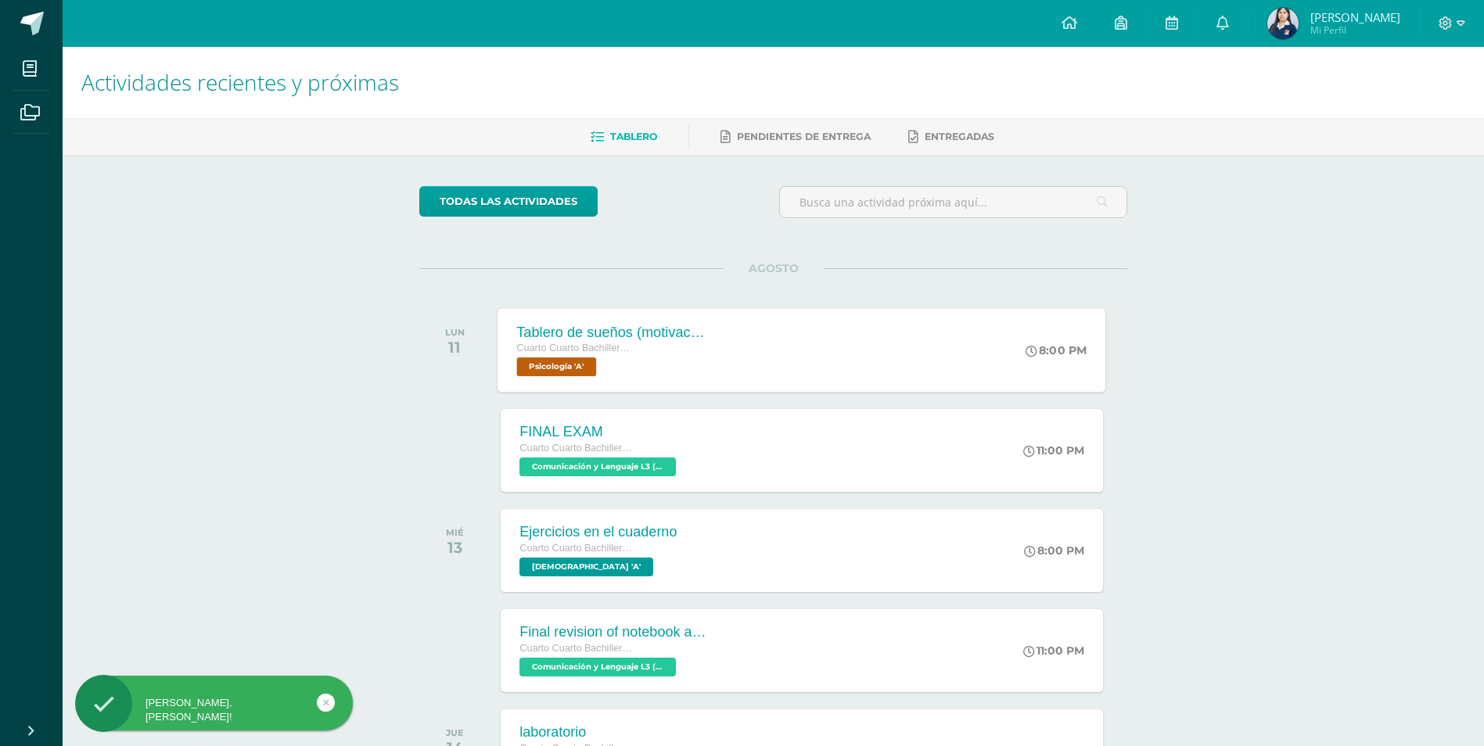
click at [698, 352] on div "Cuarto Cuarto Bachillerato en Ciencias y Letras" at bounding box center [611, 348] width 189 height 17
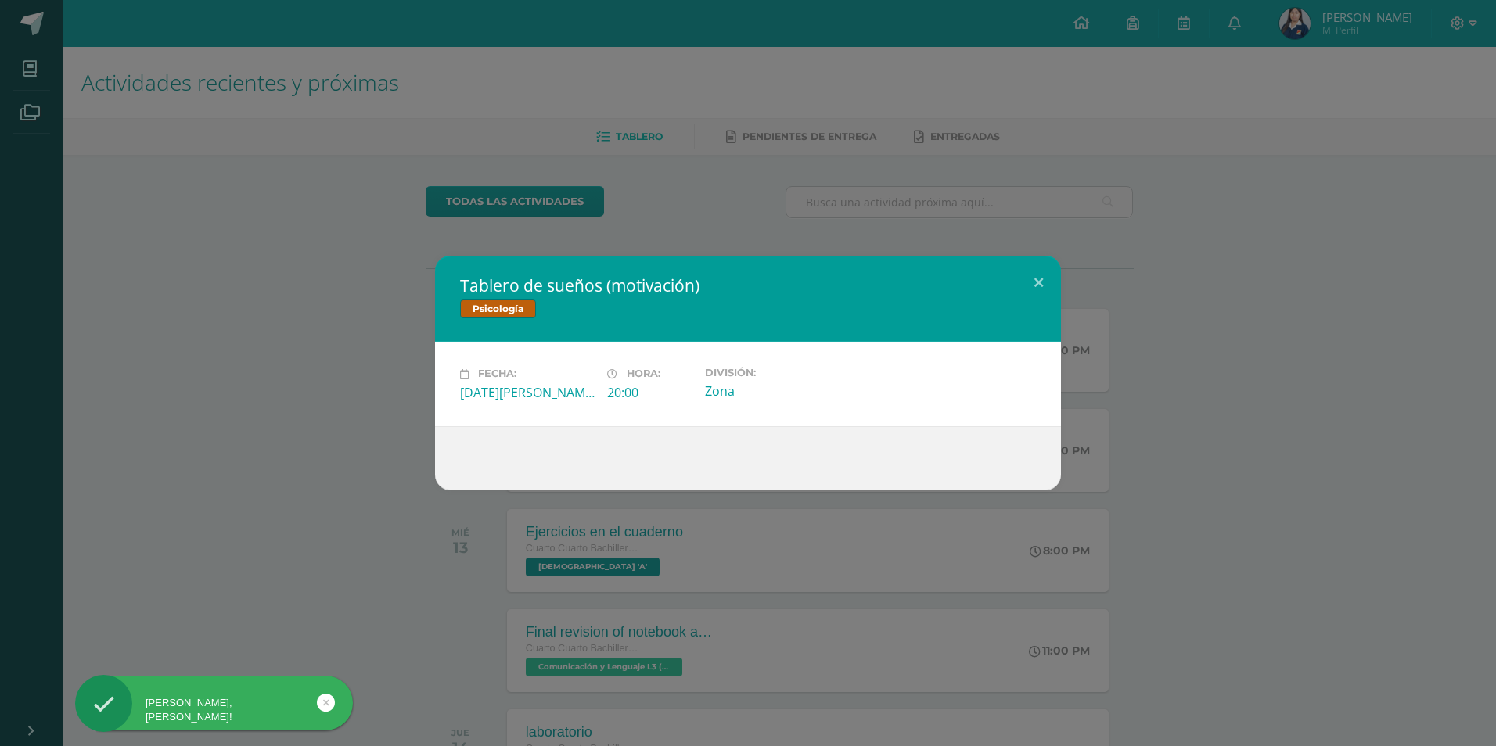
click at [379, 307] on div "Tablero de sueños (motivación) Psicología Fecha: Lunes 11 de Agosto Hora: 20:00…" at bounding box center [747, 373] width 1483 height 234
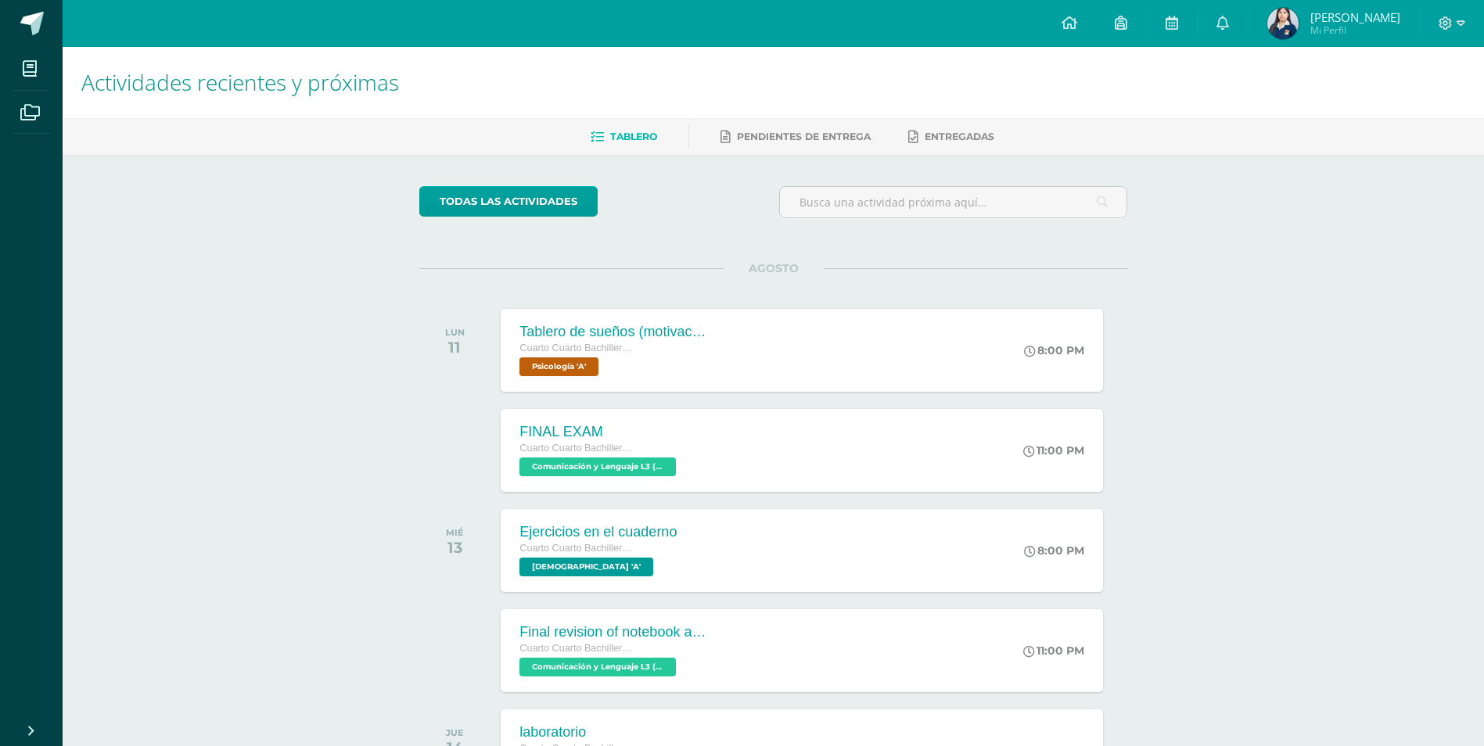
click at [1343, 0] on link "Valeria Mi Perfil" at bounding box center [1334, 23] width 171 height 47
click at [1248, 31] on link at bounding box center [1223, 23] width 50 height 47
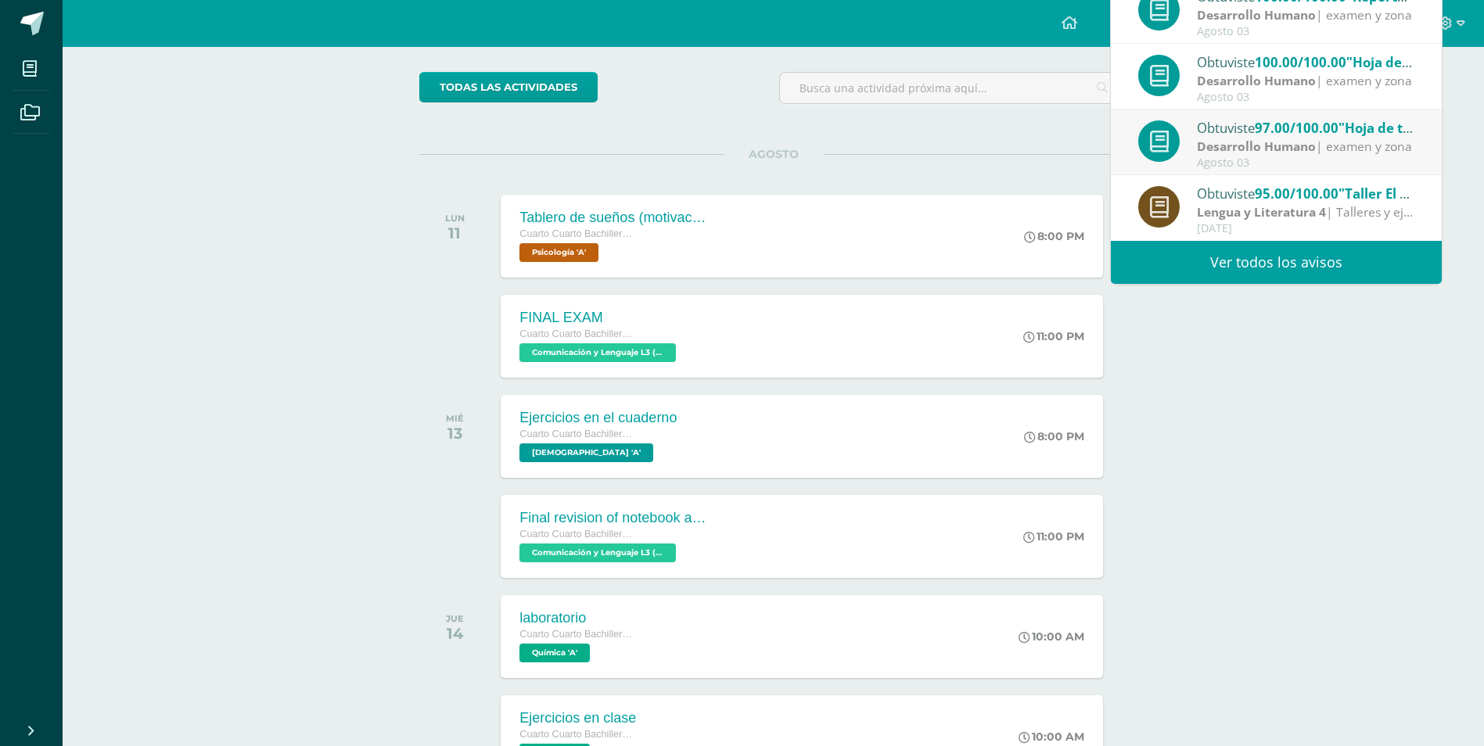
scroll to position [156, 0]
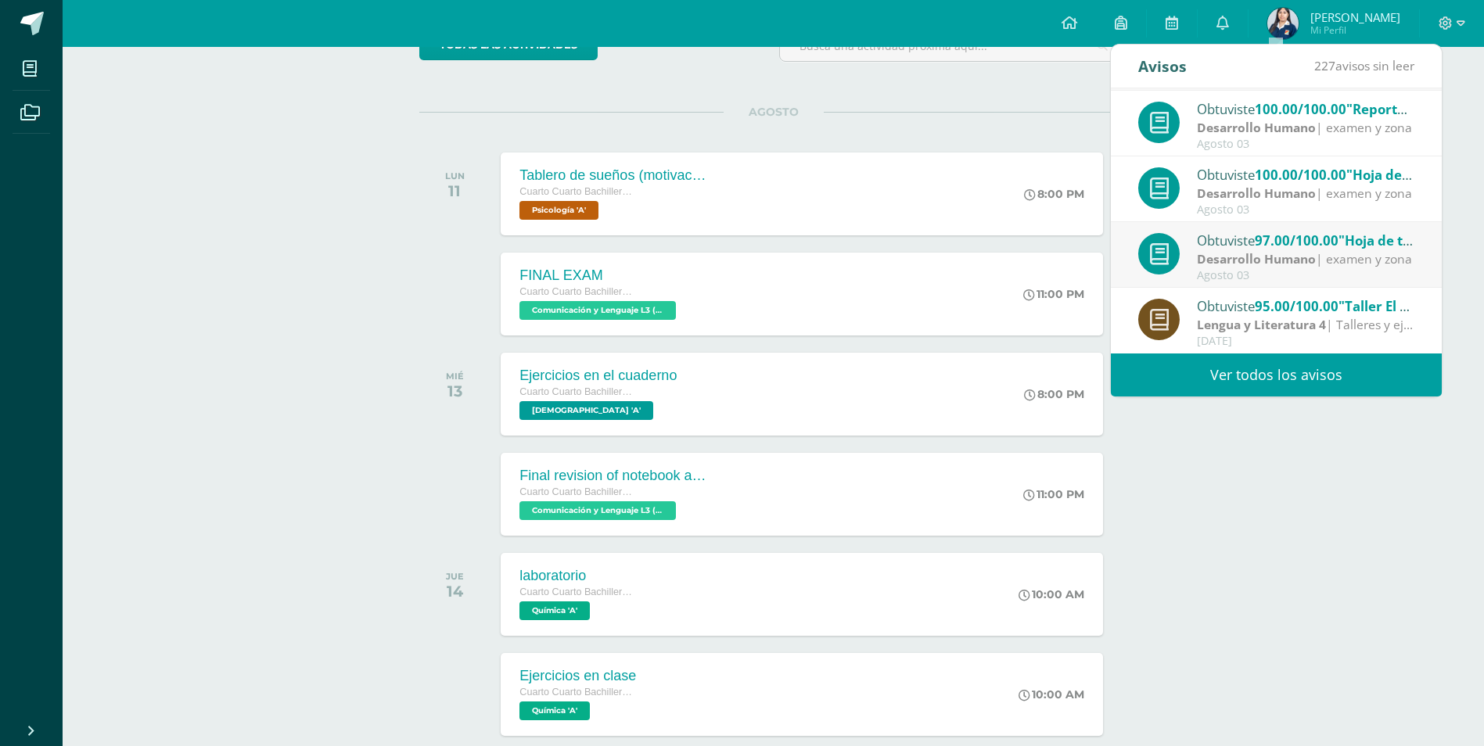
click at [1270, 390] on link "Ver todos los avisos" at bounding box center [1276, 375] width 331 height 43
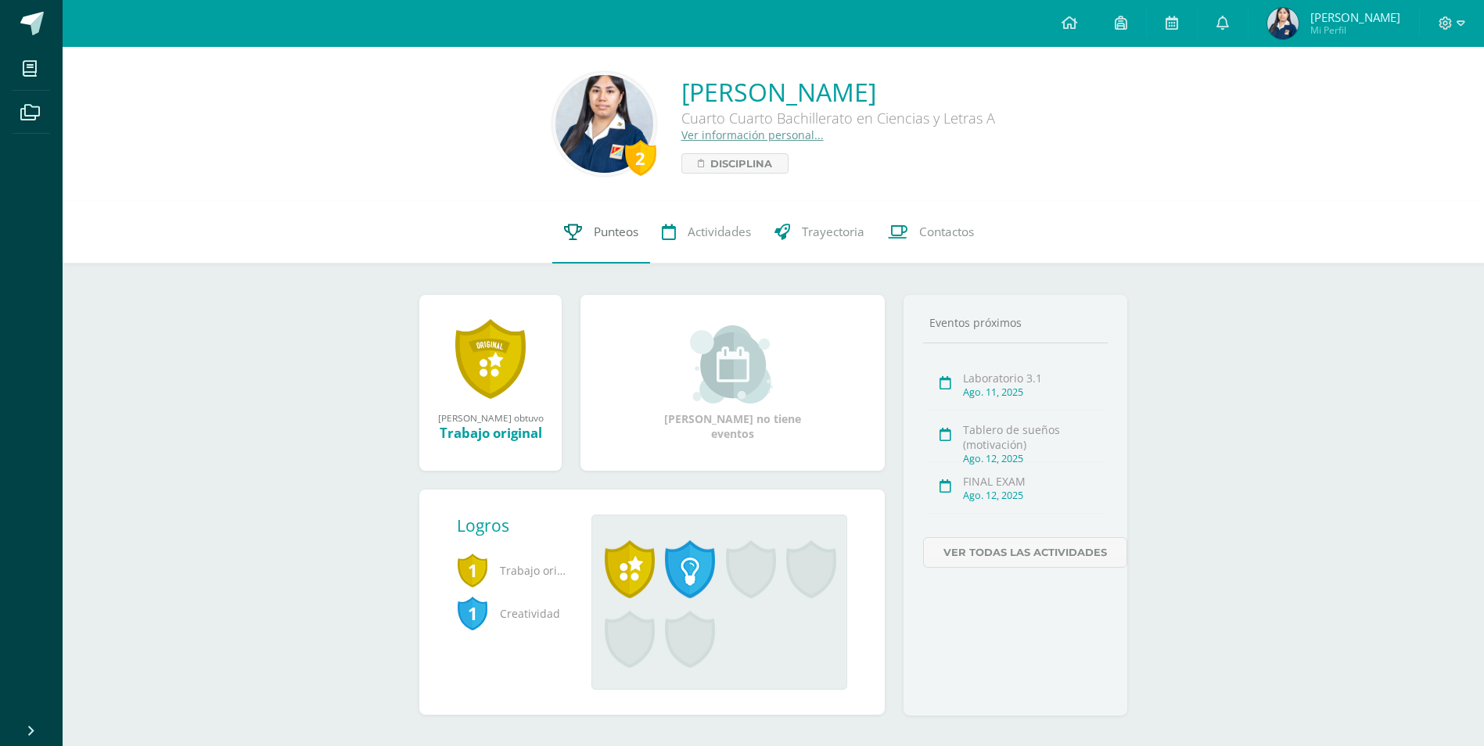
click at [616, 225] on span "Punteos" at bounding box center [616, 232] width 45 height 16
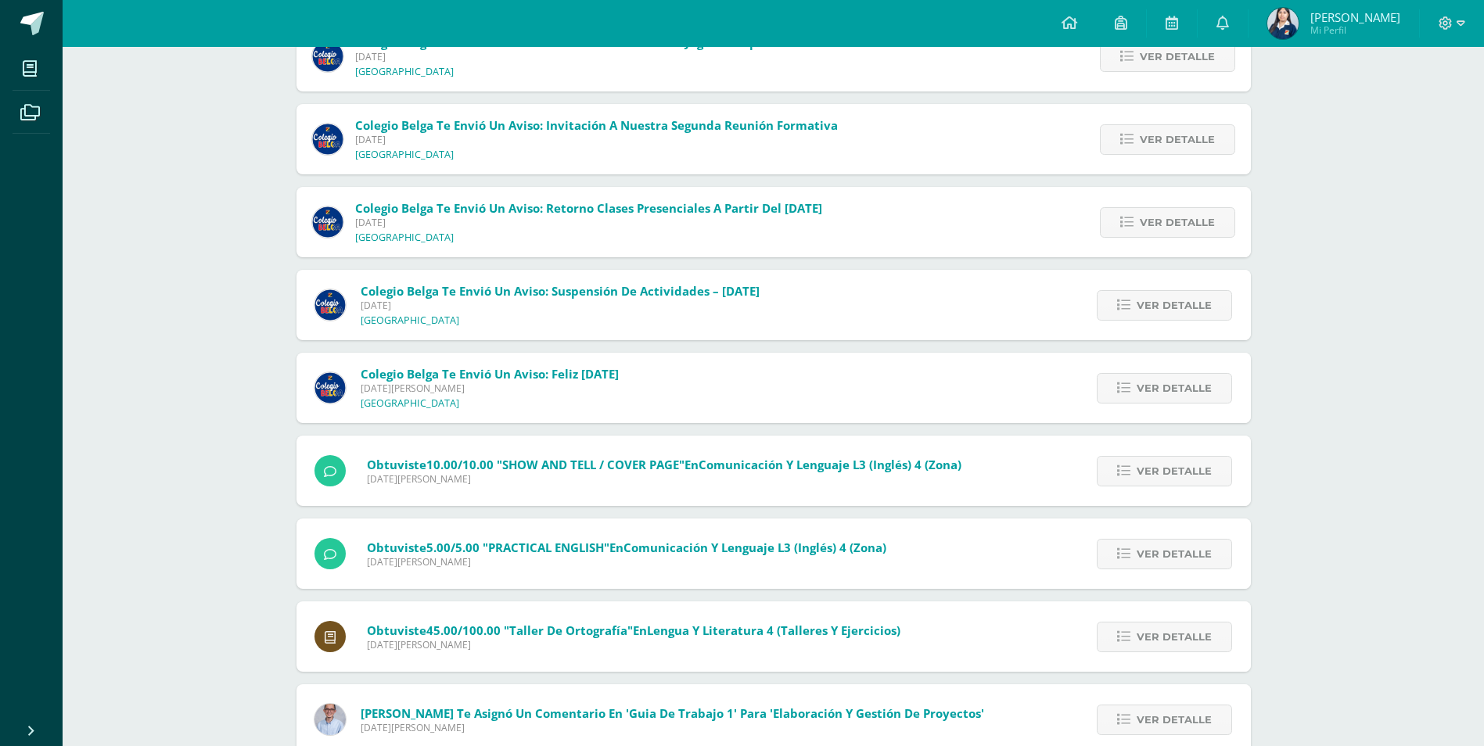
scroll to position [865, 0]
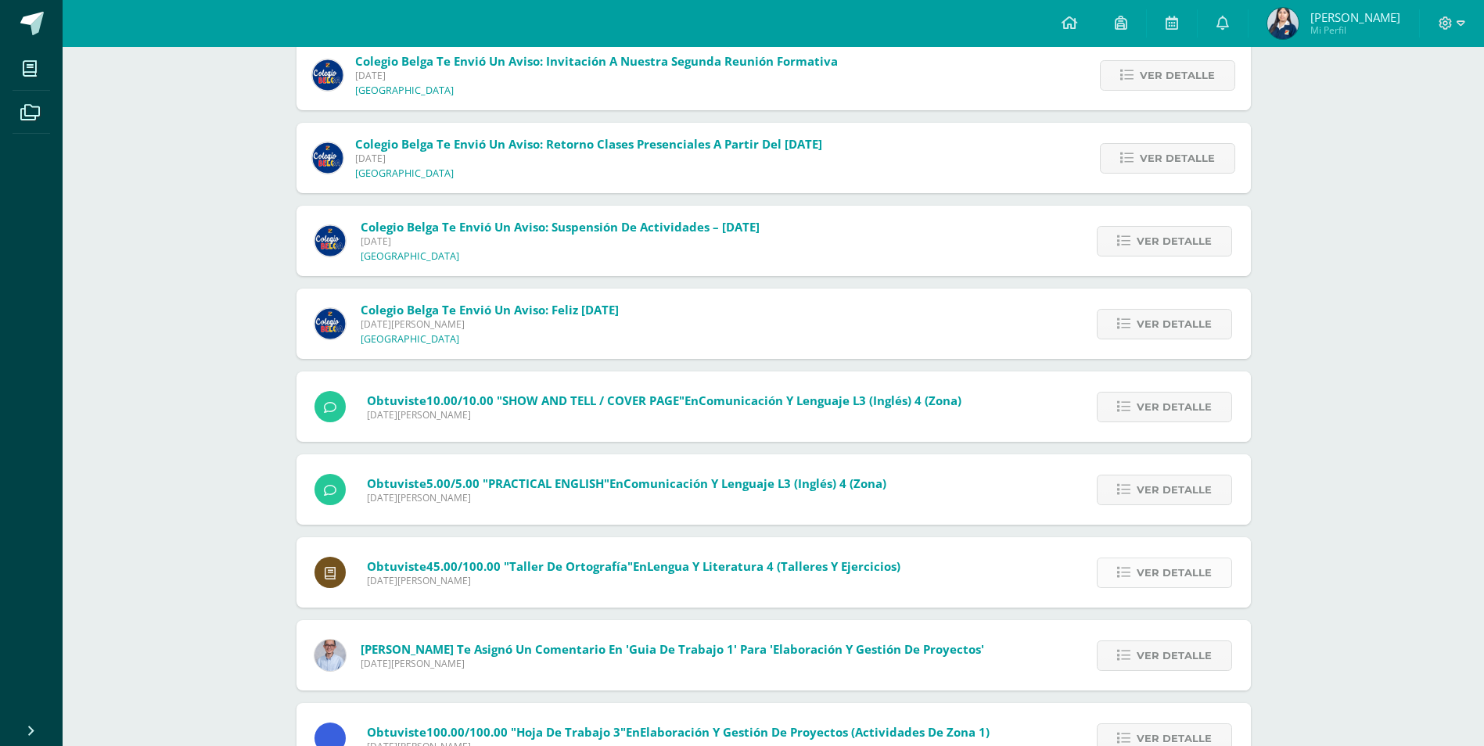
click at [1142, 570] on span "Ver detalle" at bounding box center [1174, 573] width 75 height 29
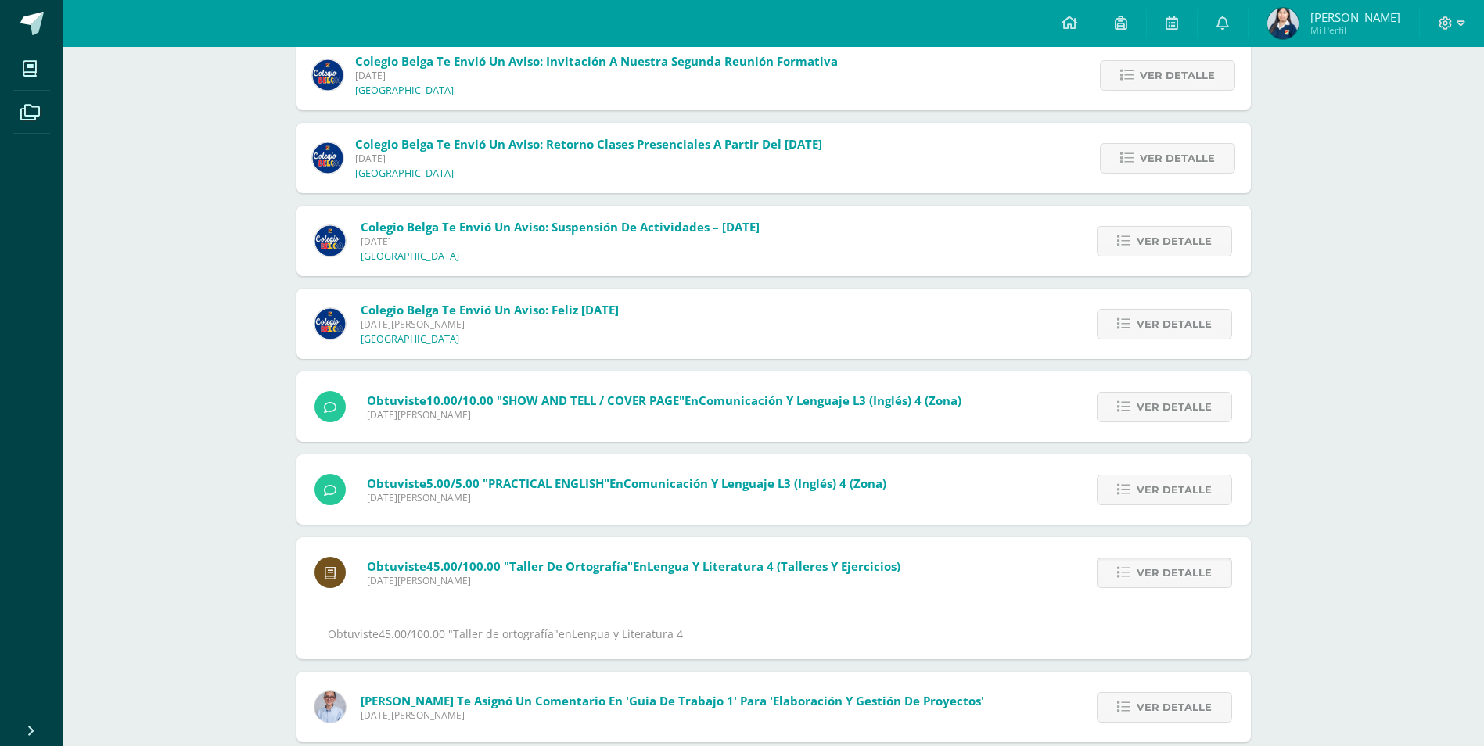
click at [1142, 570] on span "Ver detalle" at bounding box center [1174, 573] width 75 height 29
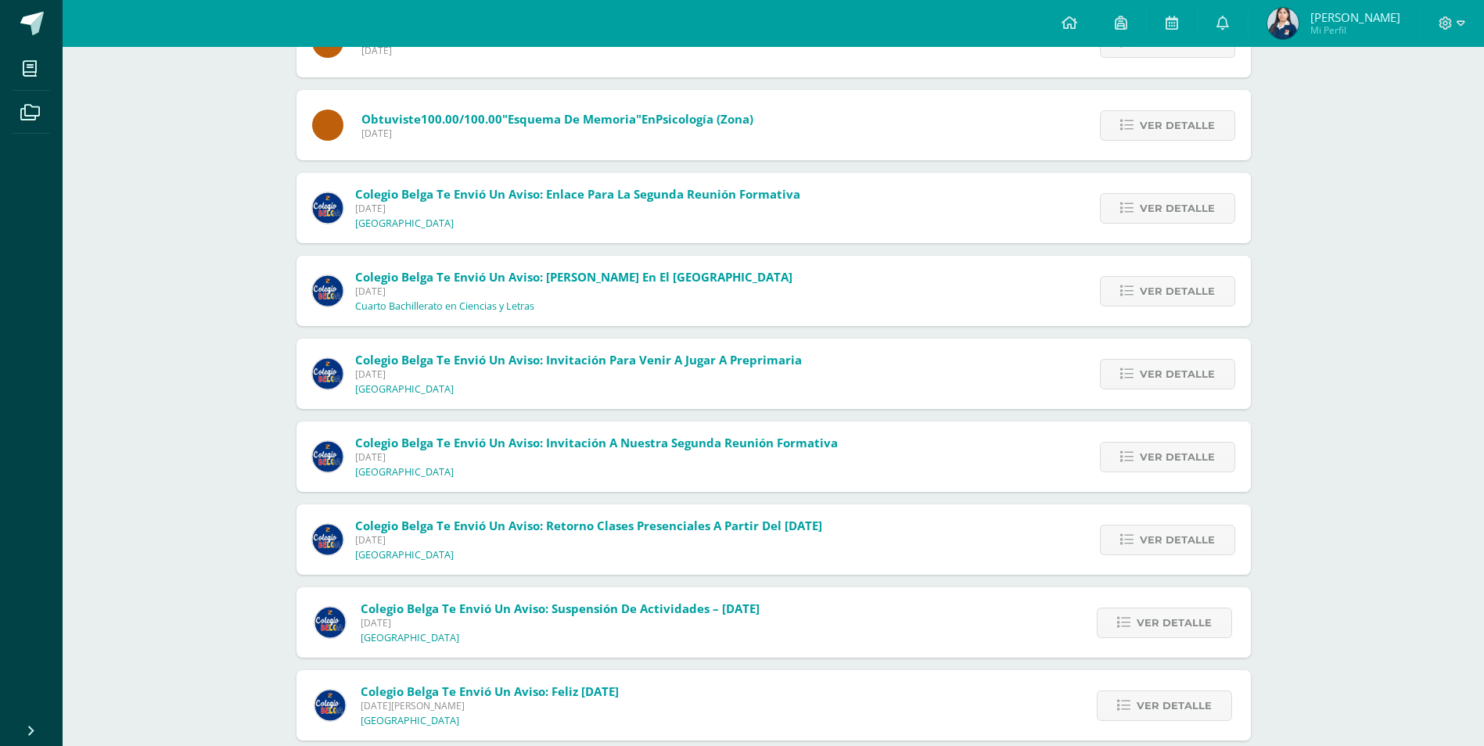
scroll to position [412, 0]
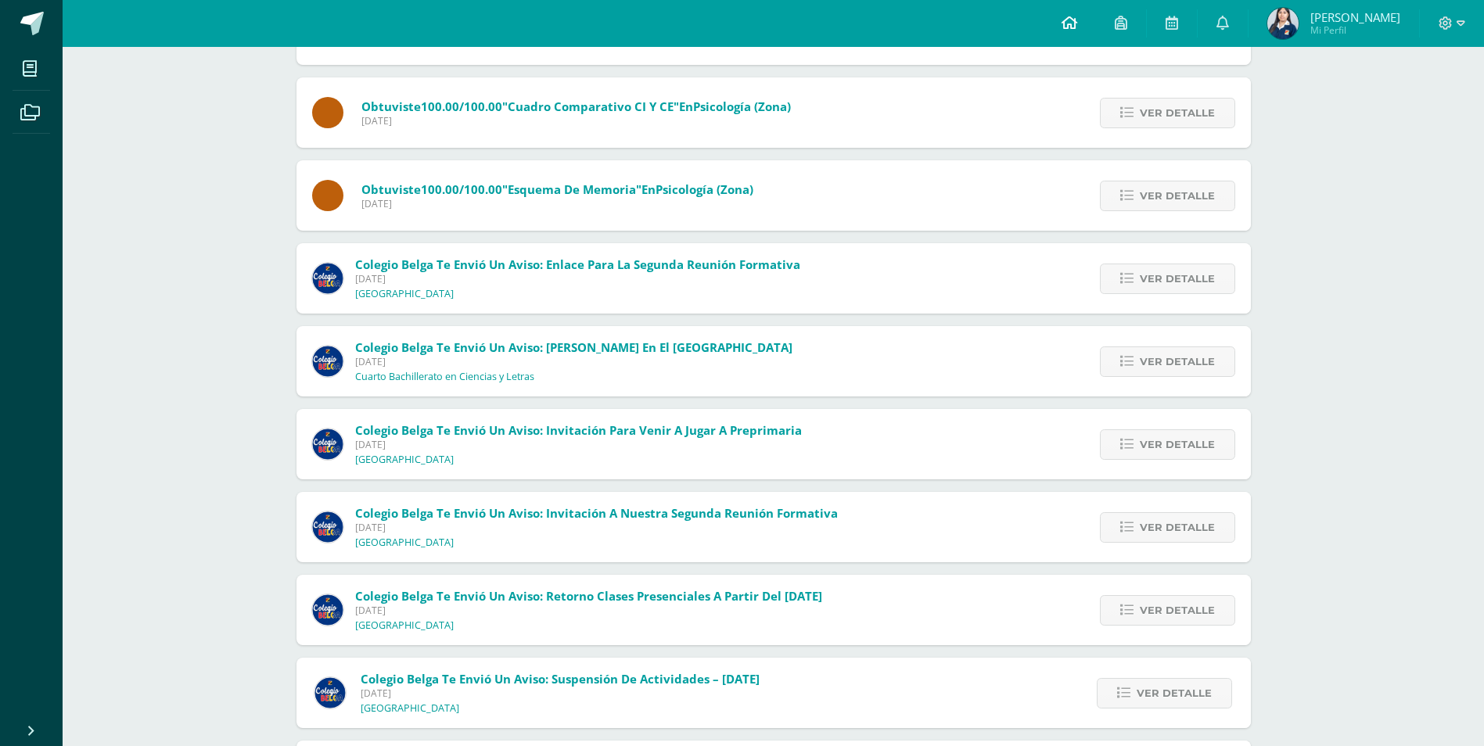
click at [1096, 34] on link at bounding box center [1069, 23] width 53 height 47
